Goal: Find specific page/section: Find specific page/section

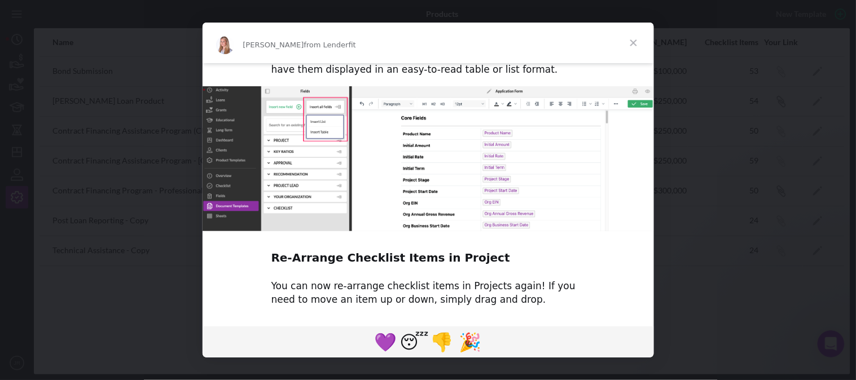
scroll to position [620, 0]
click at [389, 339] on span "💜" at bounding box center [386, 342] width 30 height 28
click at [637, 37] on span "Close" at bounding box center [633, 43] width 41 height 41
